Goal: Information Seeking & Learning: Learn about a topic

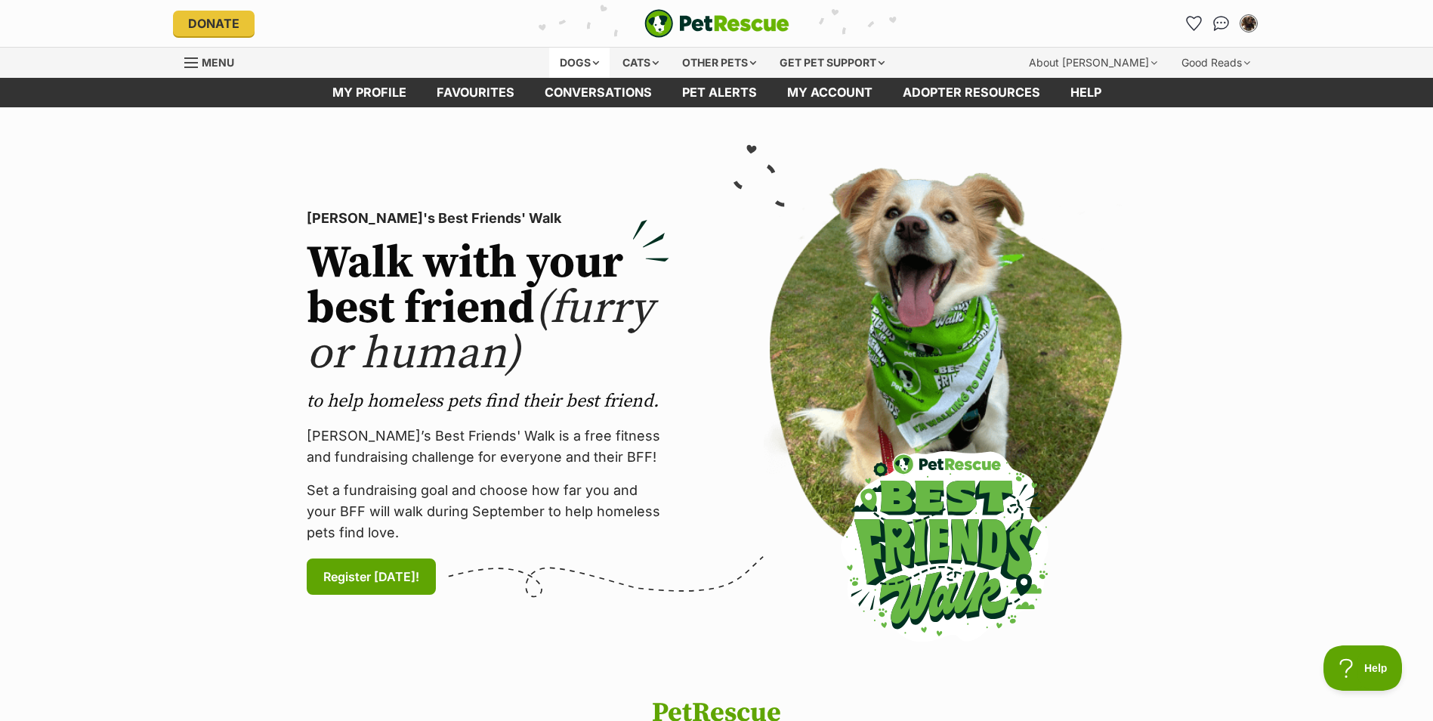
click at [577, 63] on div "Dogs" at bounding box center [579, 63] width 60 height 30
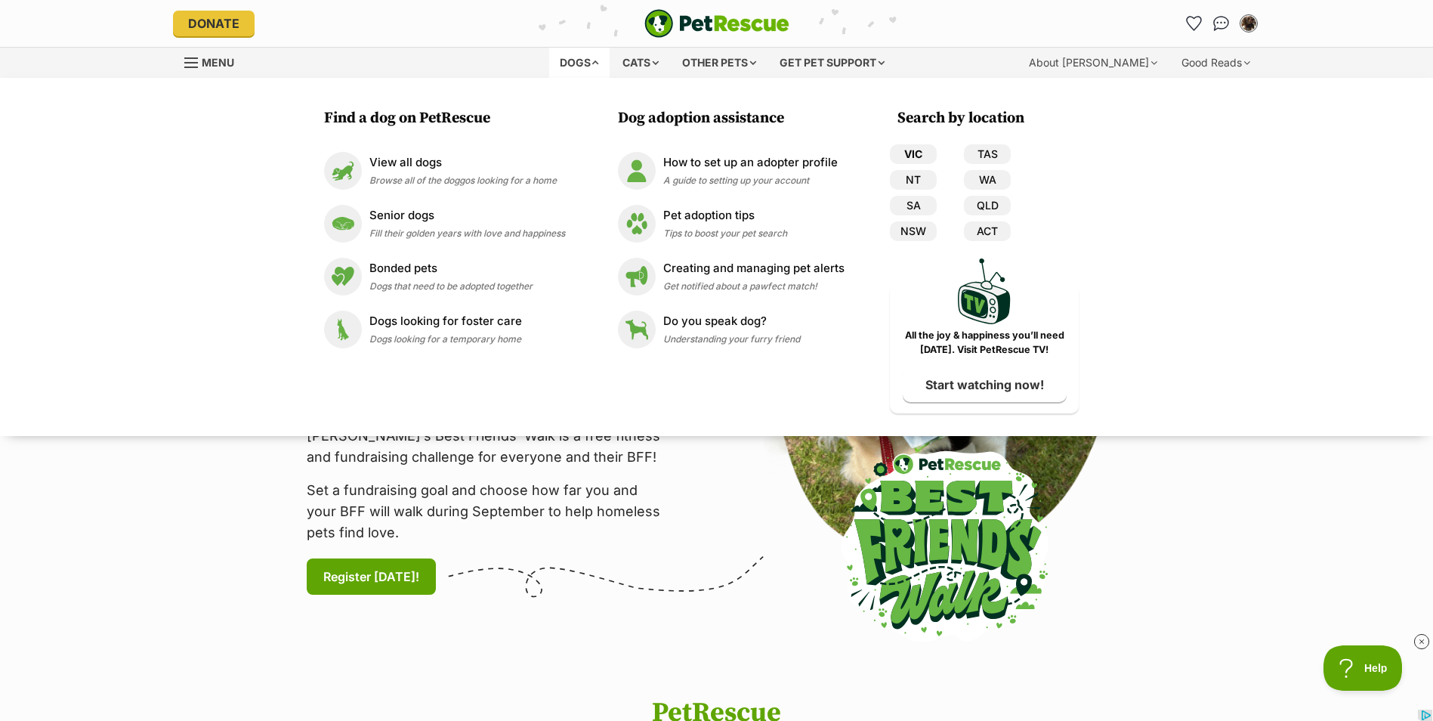
click at [920, 156] on link "VIC" at bounding box center [913, 154] width 47 height 20
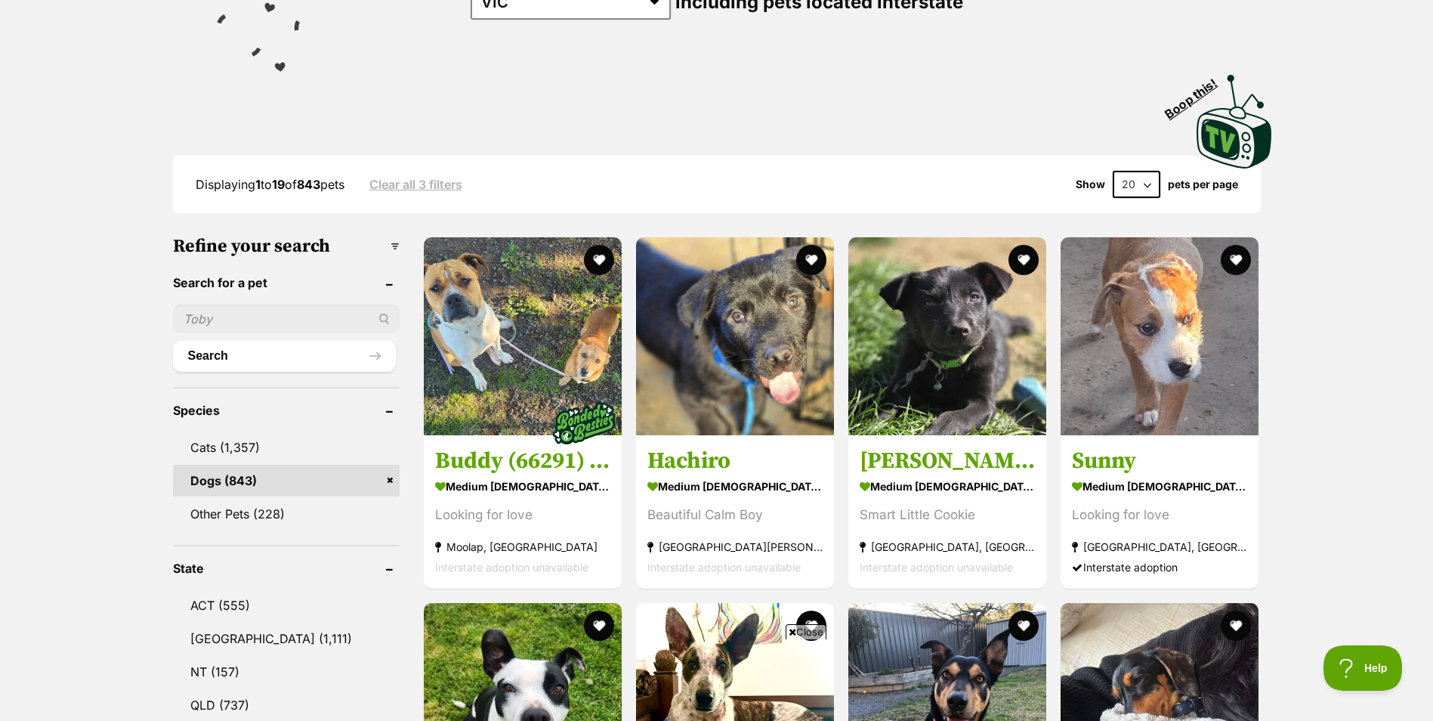
scroll to position [302, 0]
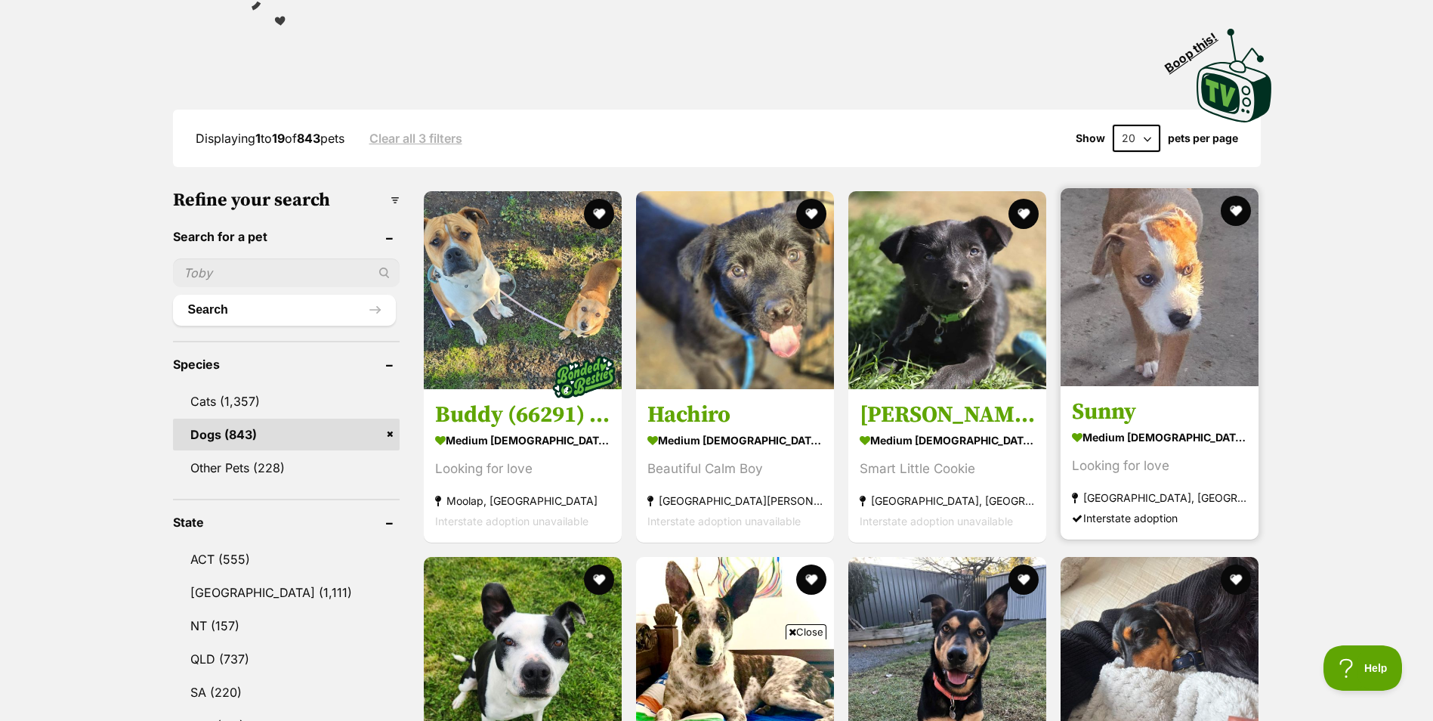
click at [1175, 295] on img at bounding box center [1160, 287] width 198 height 198
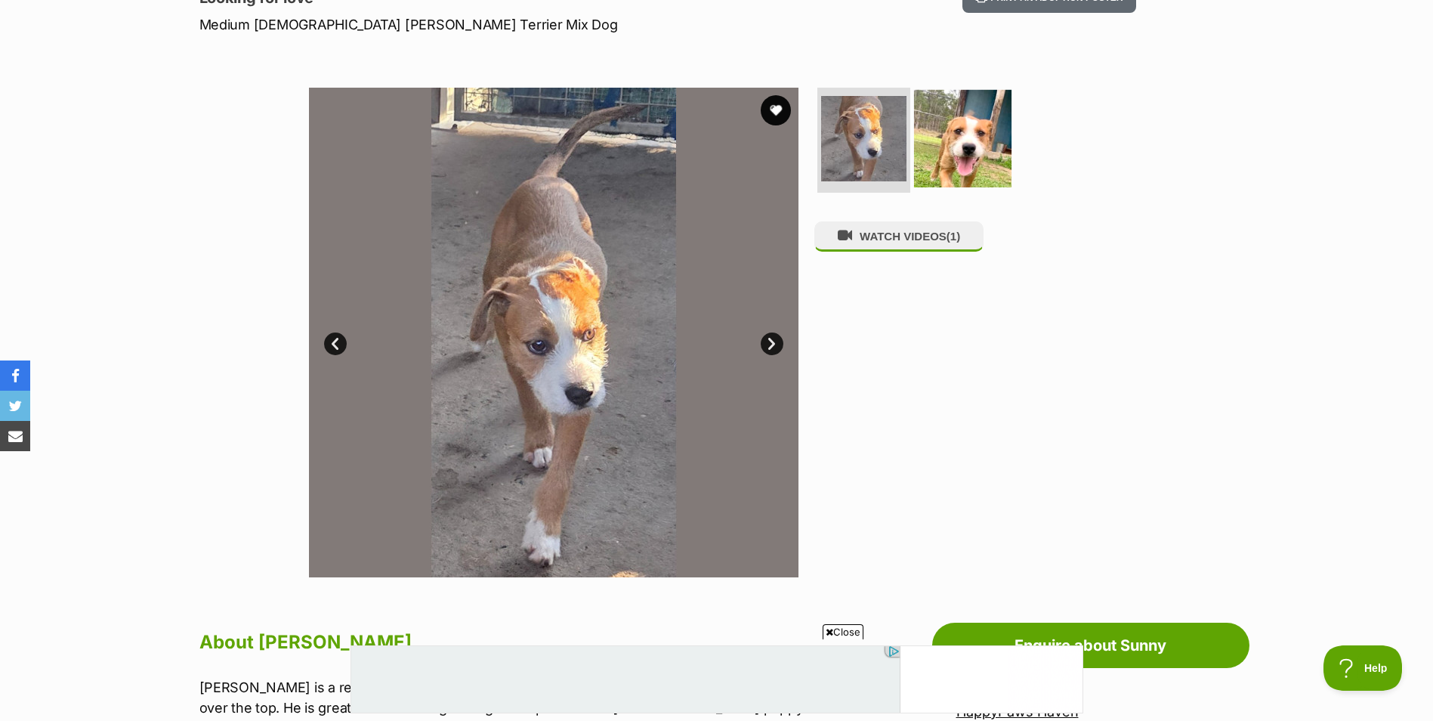
click at [997, 149] on img at bounding box center [962, 137] width 97 height 97
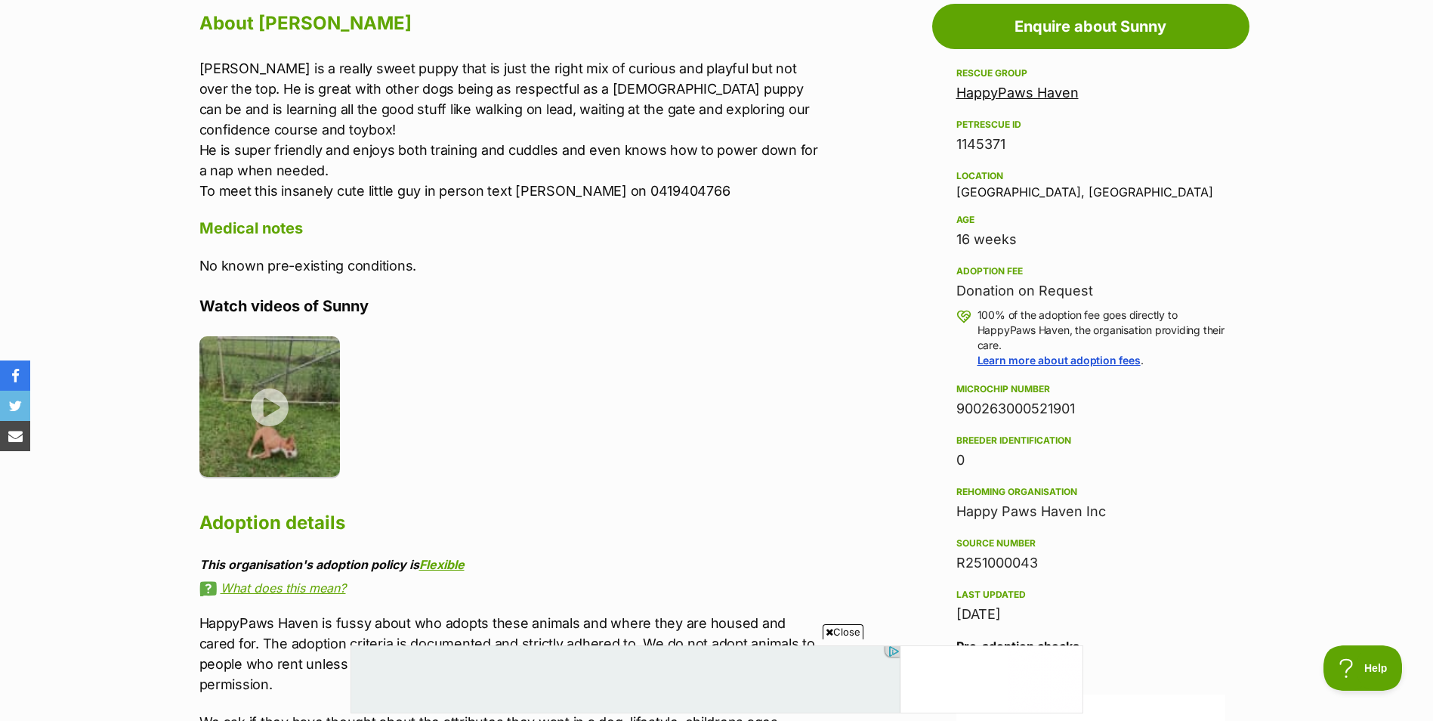
scroll to position [907, 0]
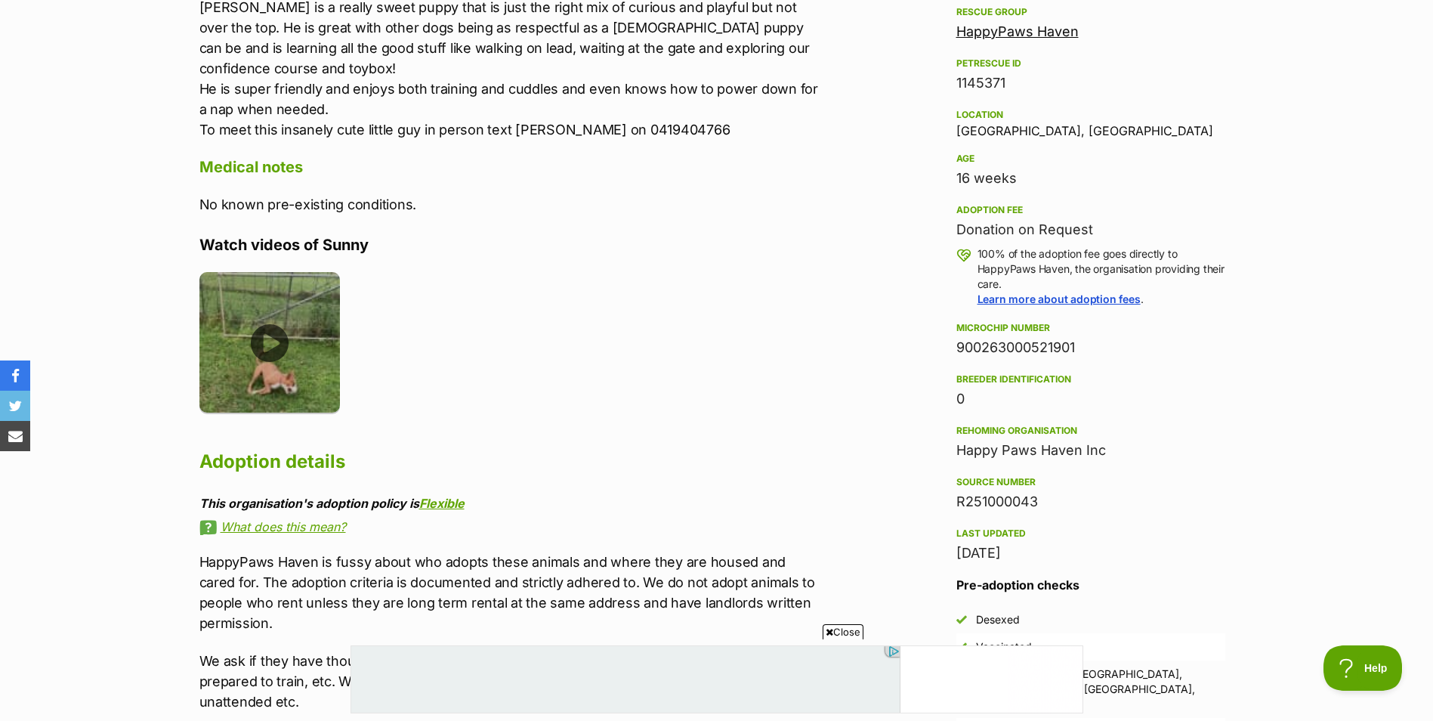
click at [277, 325] on img at bounding box center [269, 342] width 141 height 141
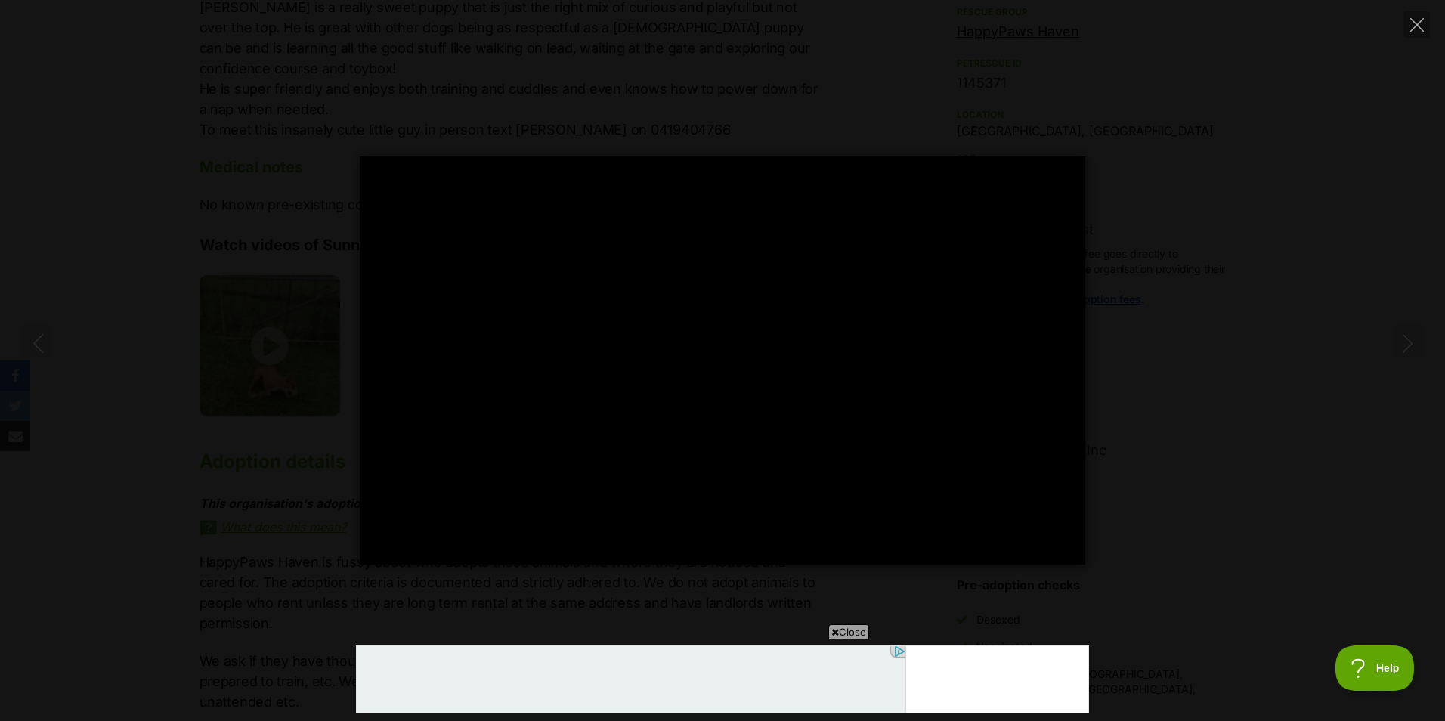
type input "100"
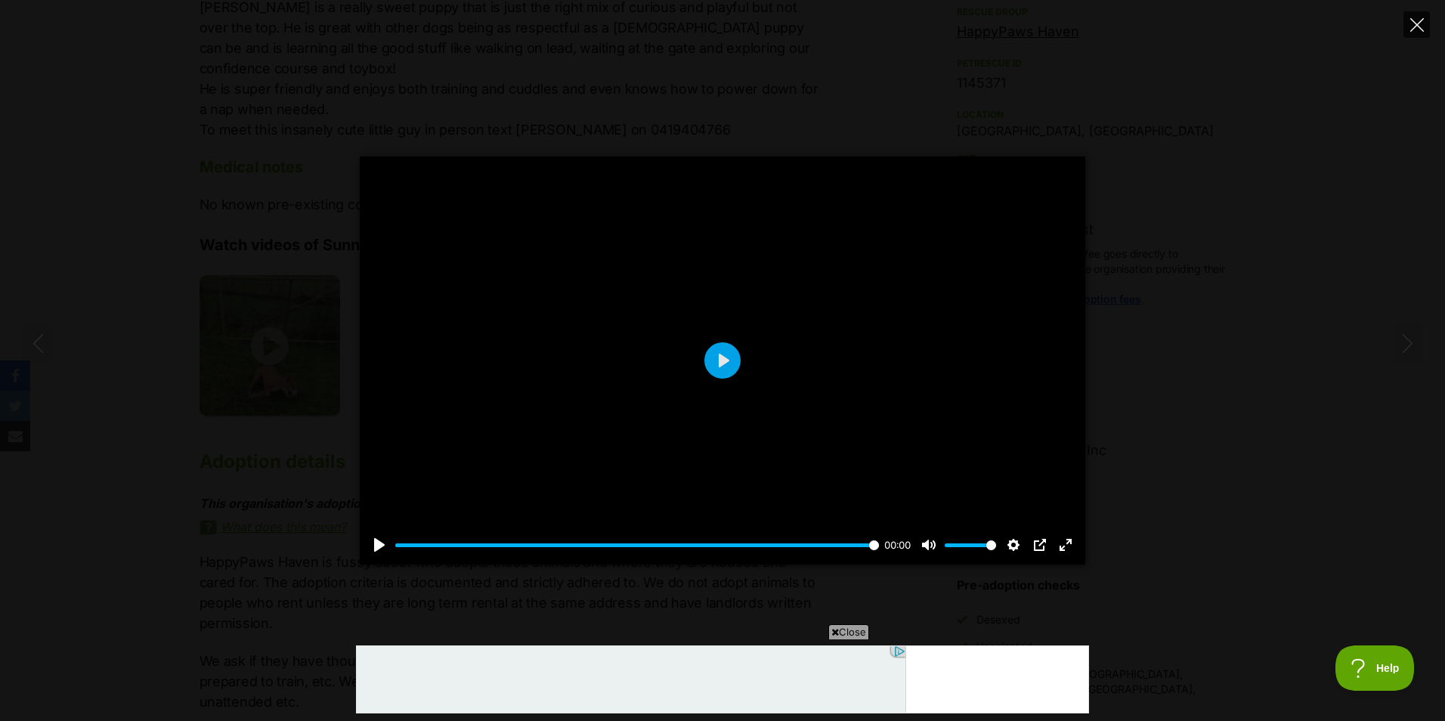
click at [1425, 20] on button "Close" at bounding box center [1416, 24] width 26 height 26
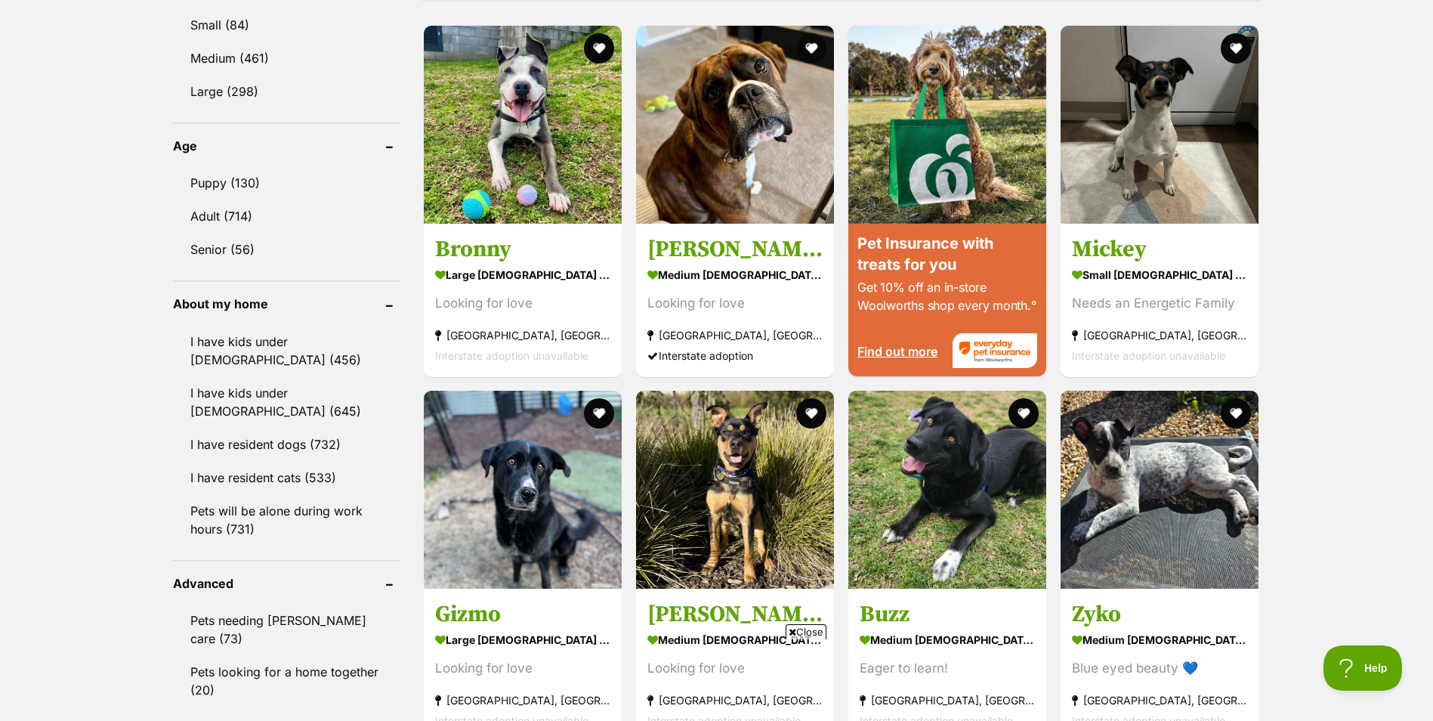
scroll to position [1511, 0]
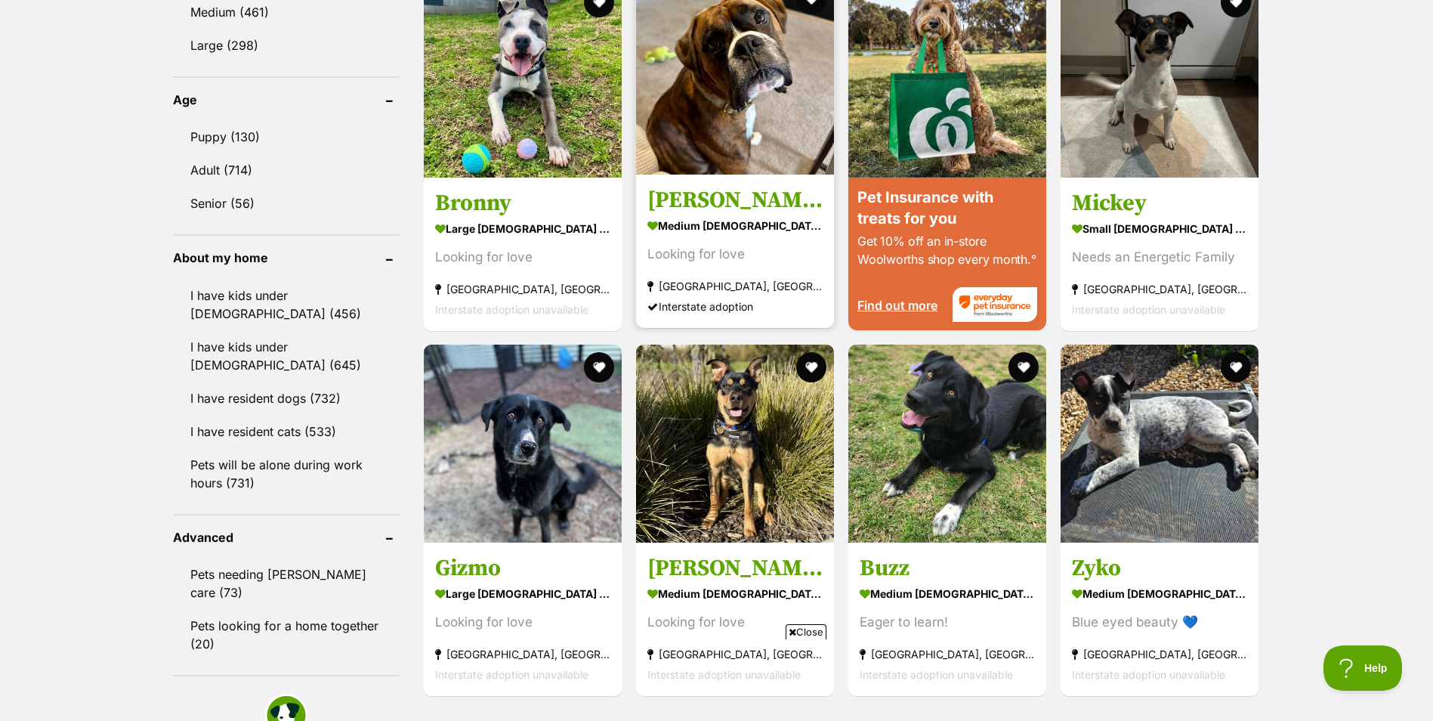
click at [750, 68] on img at bounding box center [735, 76] width 198 height 198
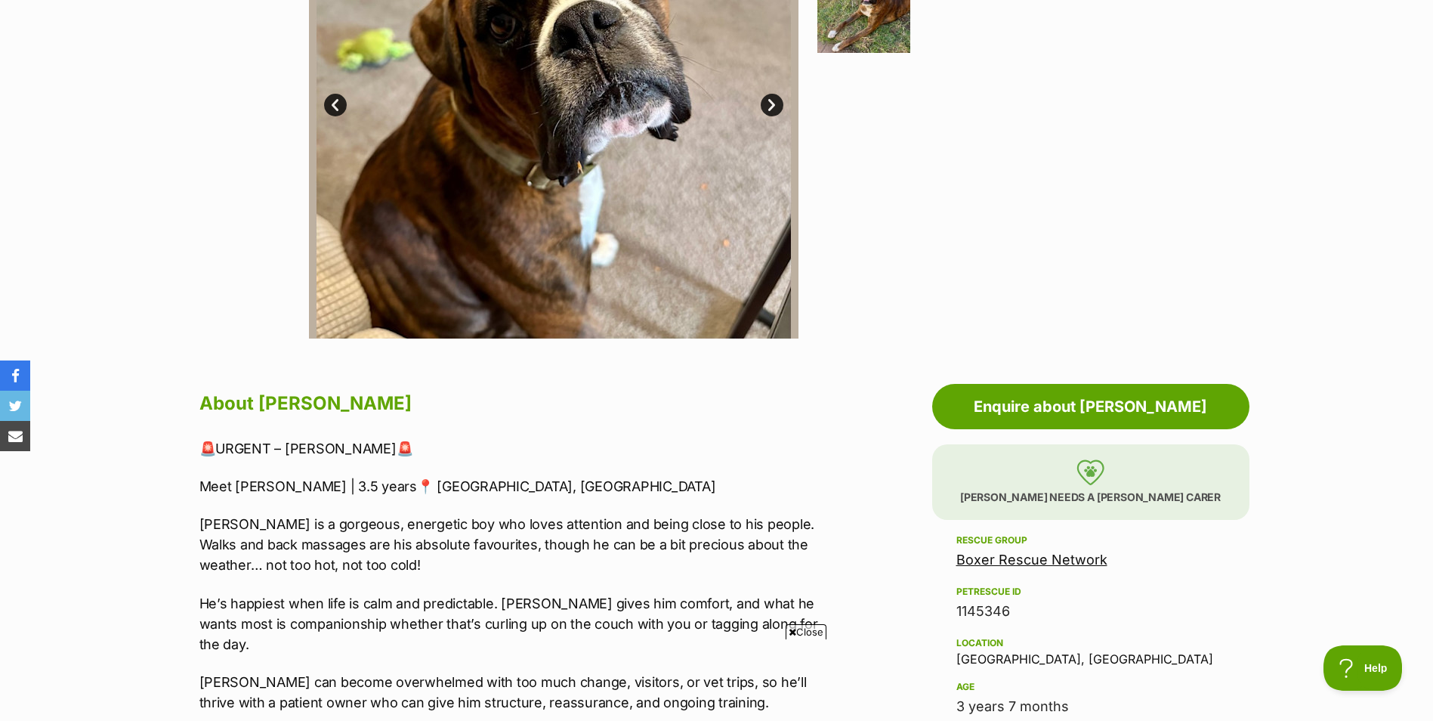
scroll to position [453, 0]
